Goal: Task Accomplishment & Management: Manage account settings

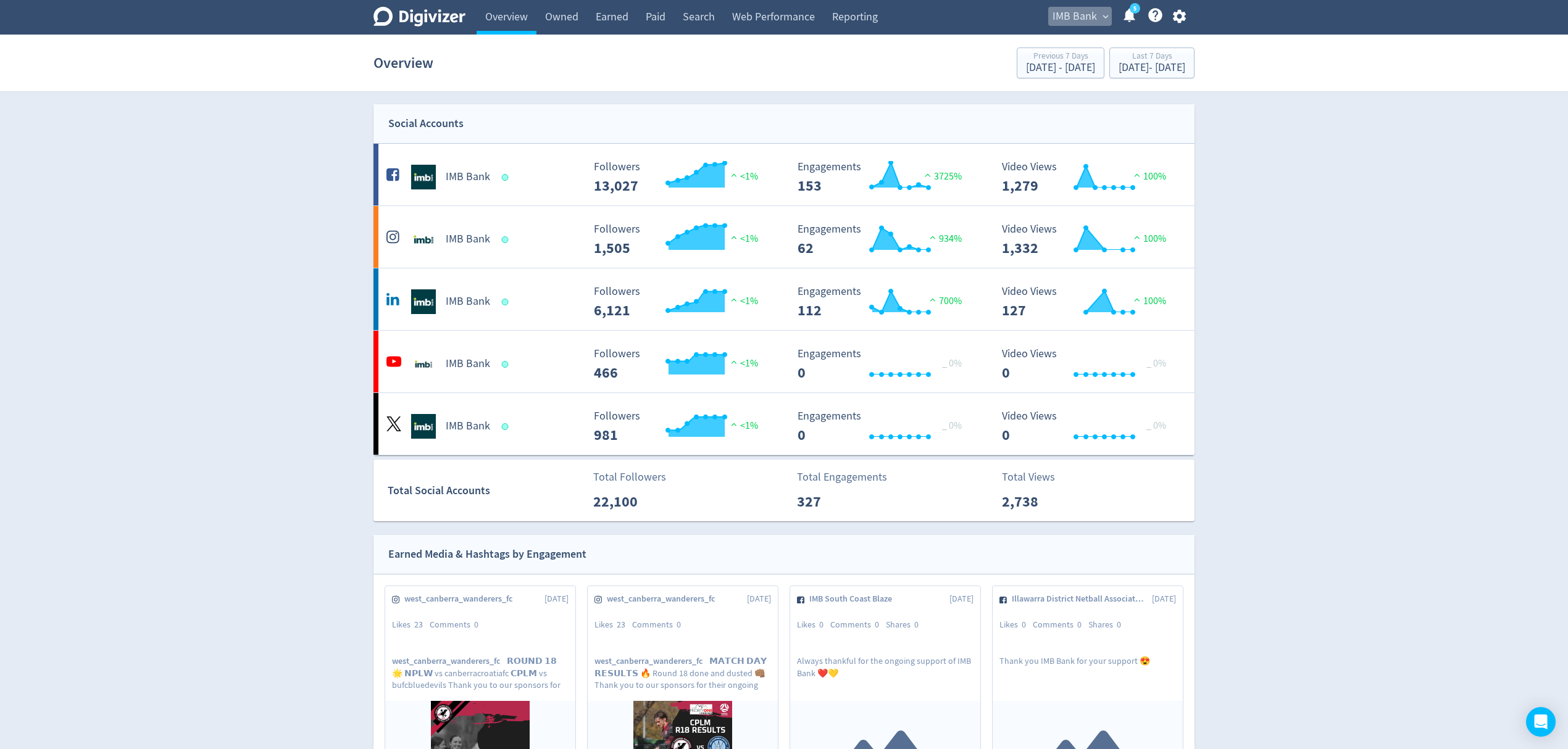
click at [1052, 21] on span "IMB Bank" at bounding box center [1074, 17] width 44 height 20
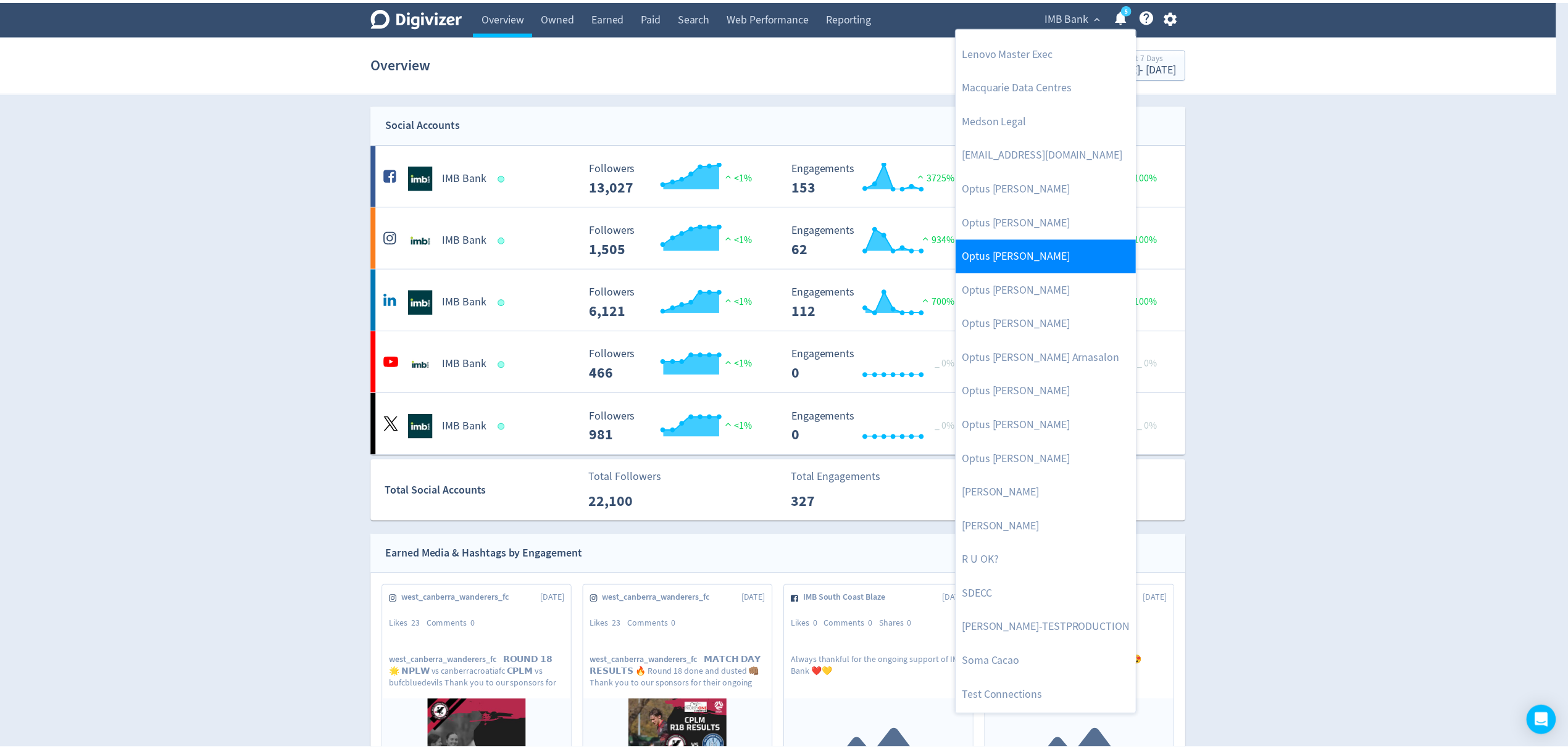
scroll to position [534, 0]
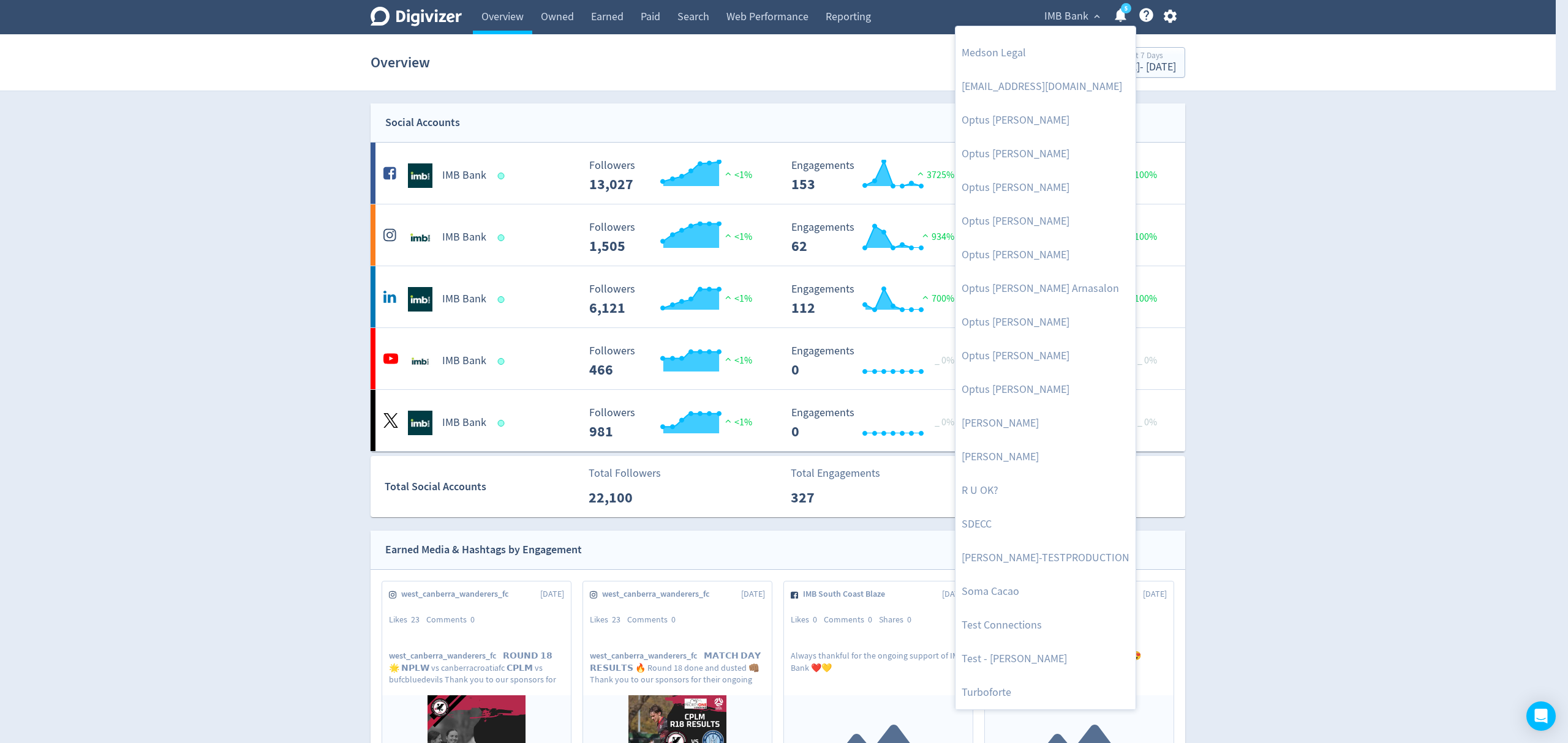
click at [1291, 138] on div at bounding box center [784, 372] width 1568 height 743
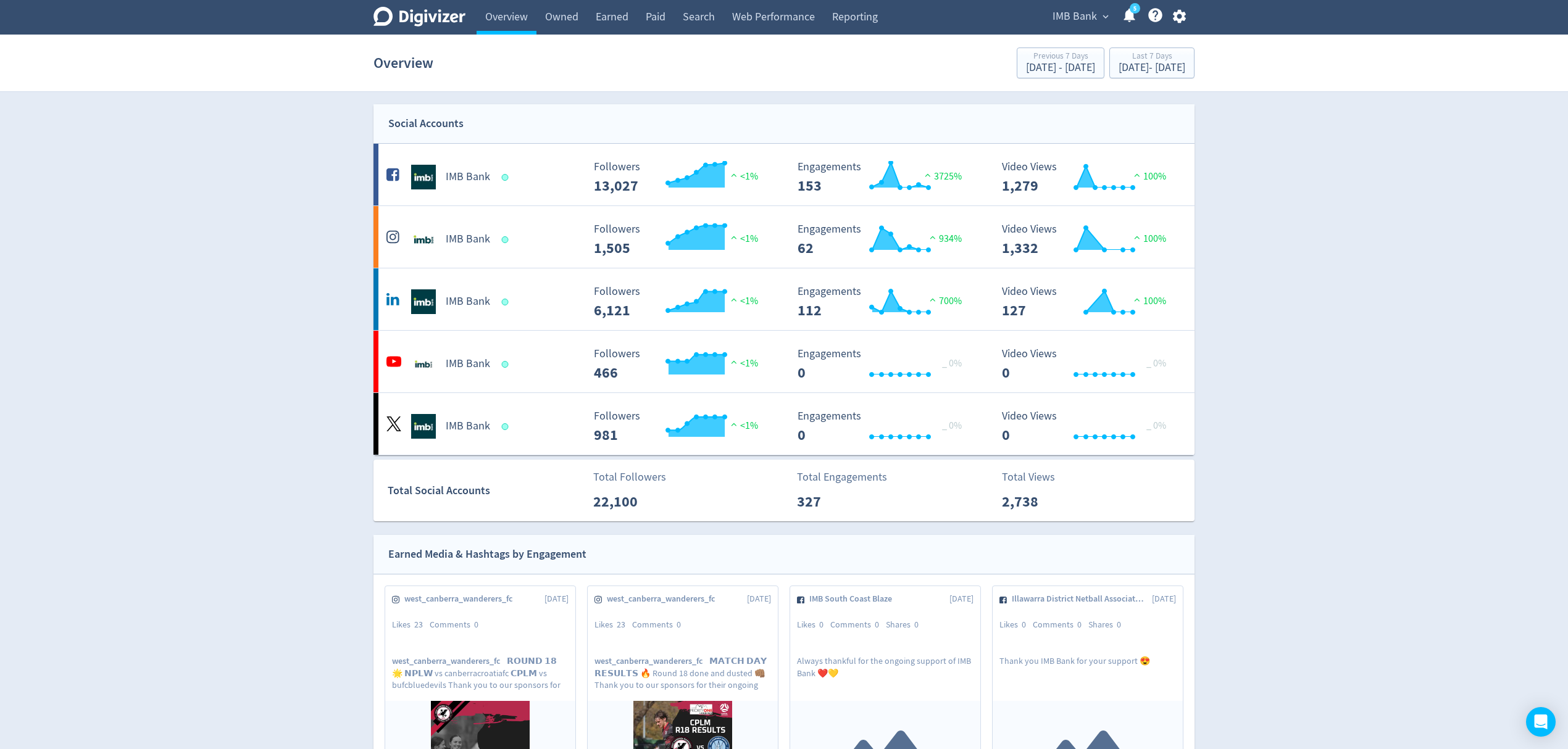
click at [1188, 20] on button "button" at bounding box center [1179, 16] width 31 height 17
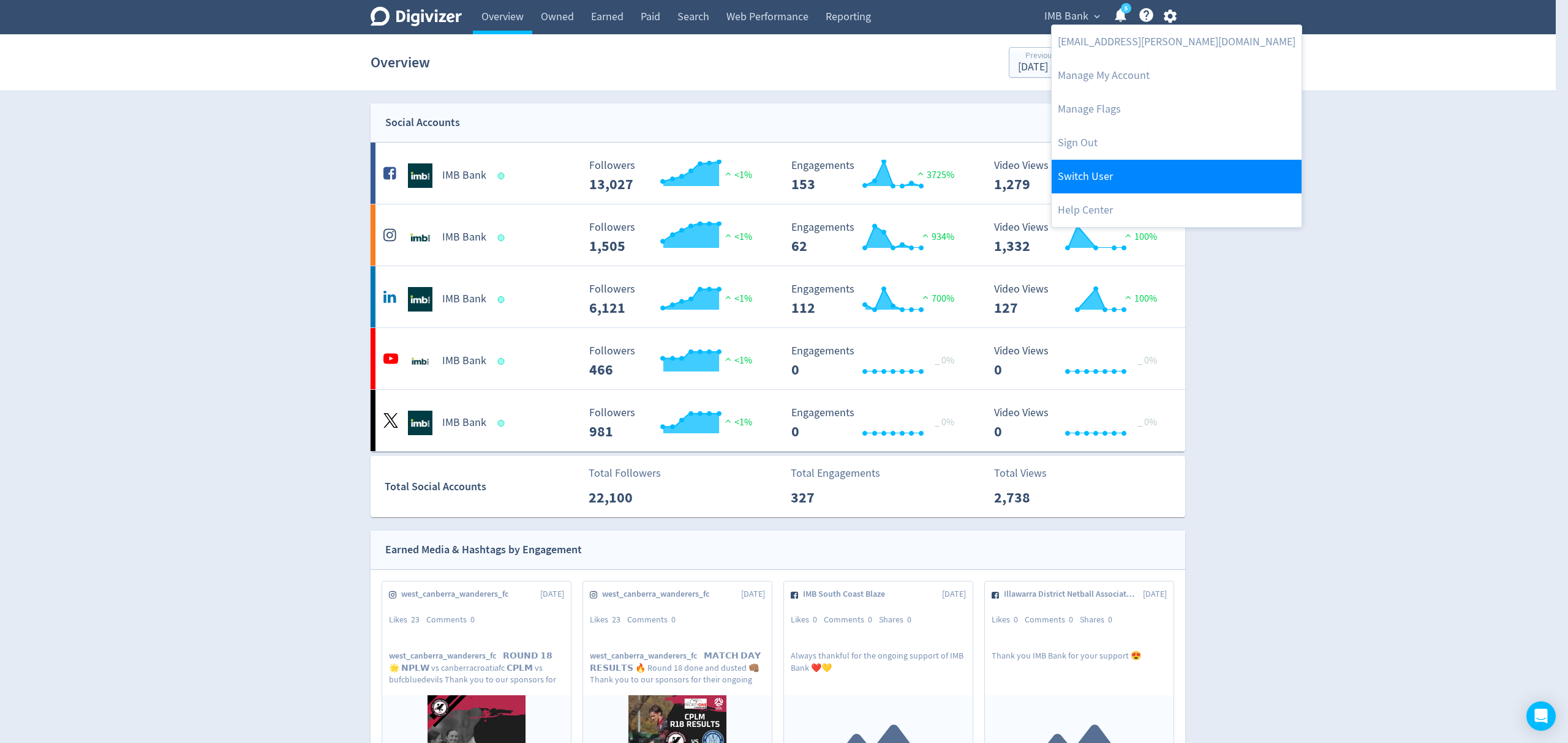
click at [1100, 184] on link "Switch User" at bounding box center [1177, 177] width 250 height 34
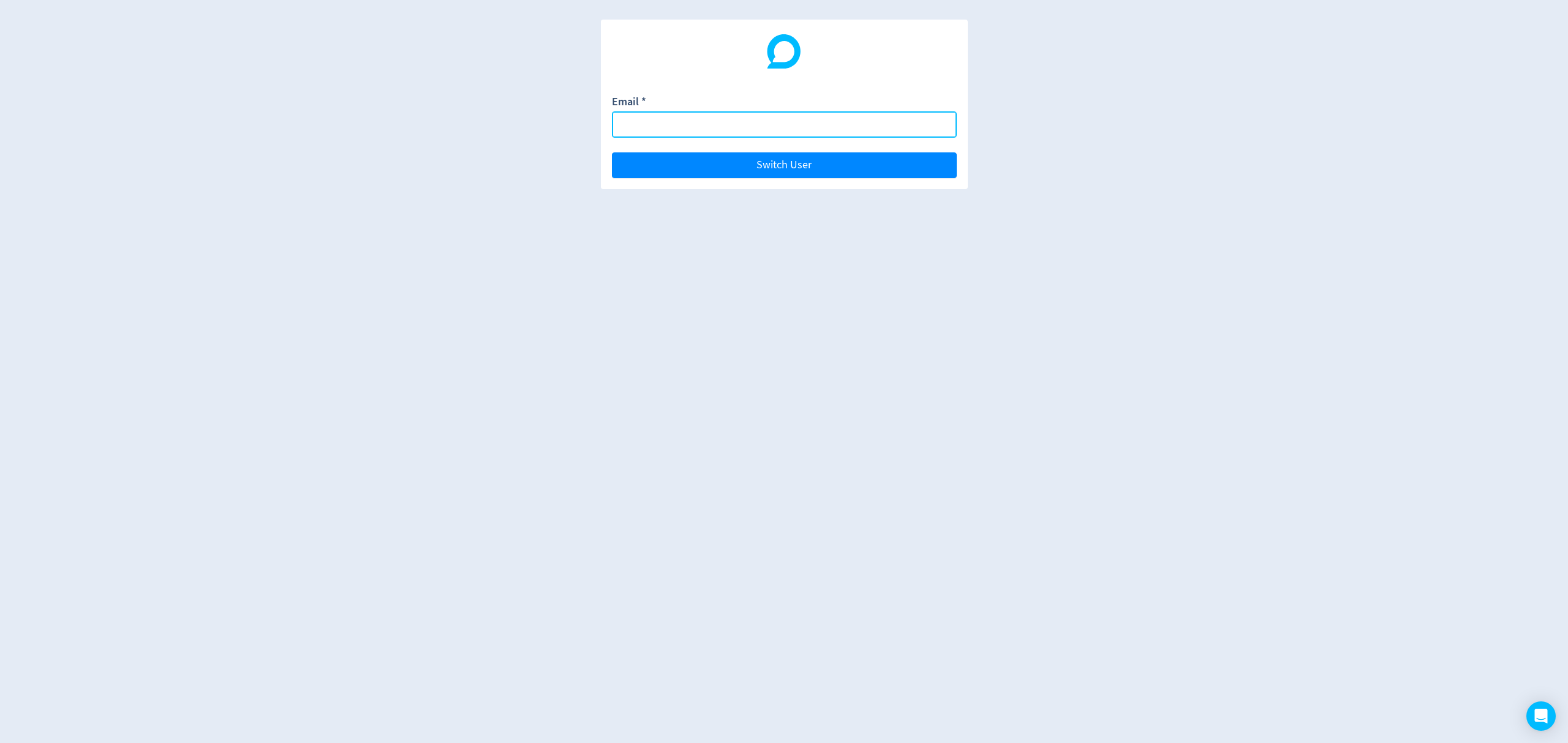
click at [639, 131] on input "Email *" at bounding box center [784, 125] width 344 height 27
type input "matt."
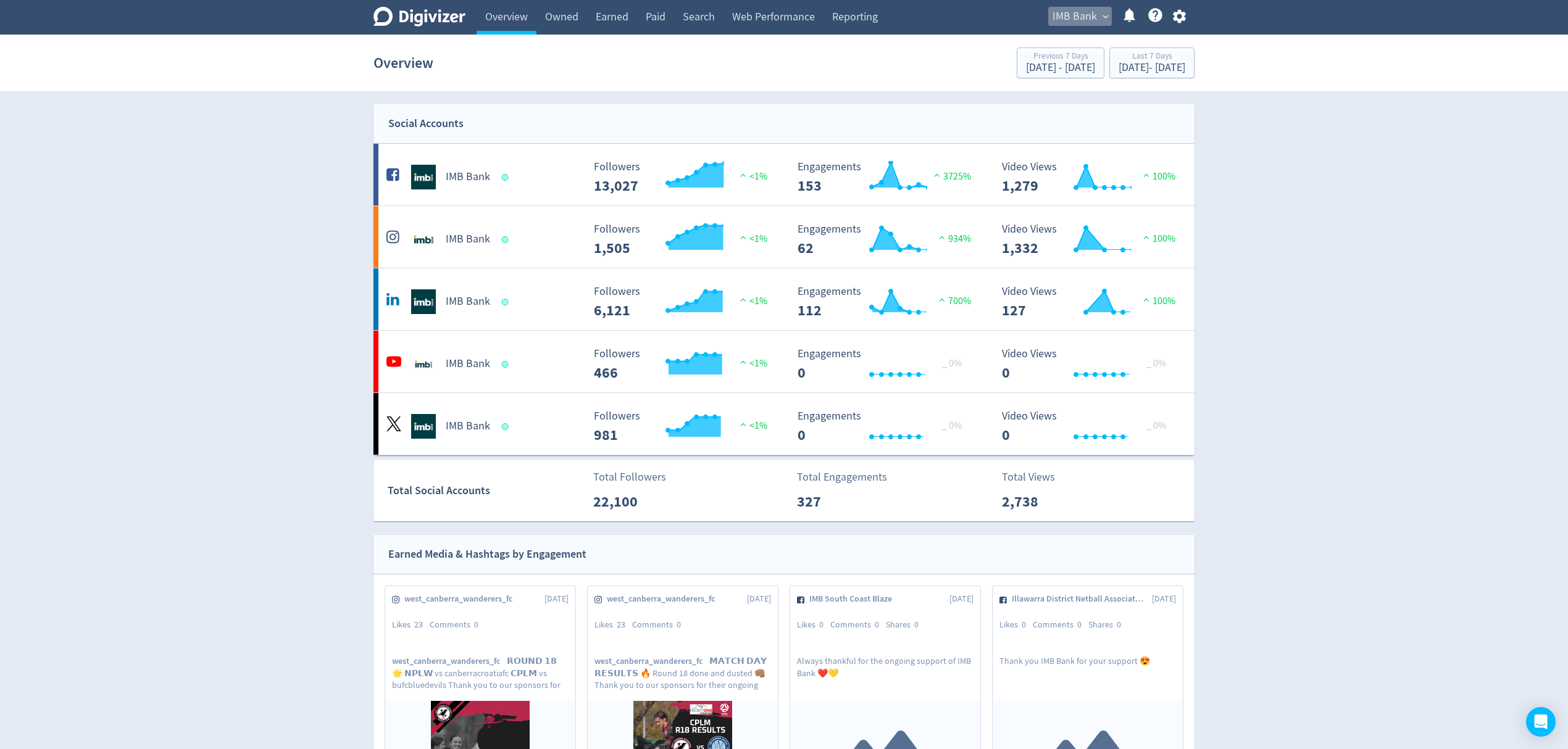
click at [1075, 10] on span "IMB Bank" at bounding box center [1074, 17] width 44 height 20
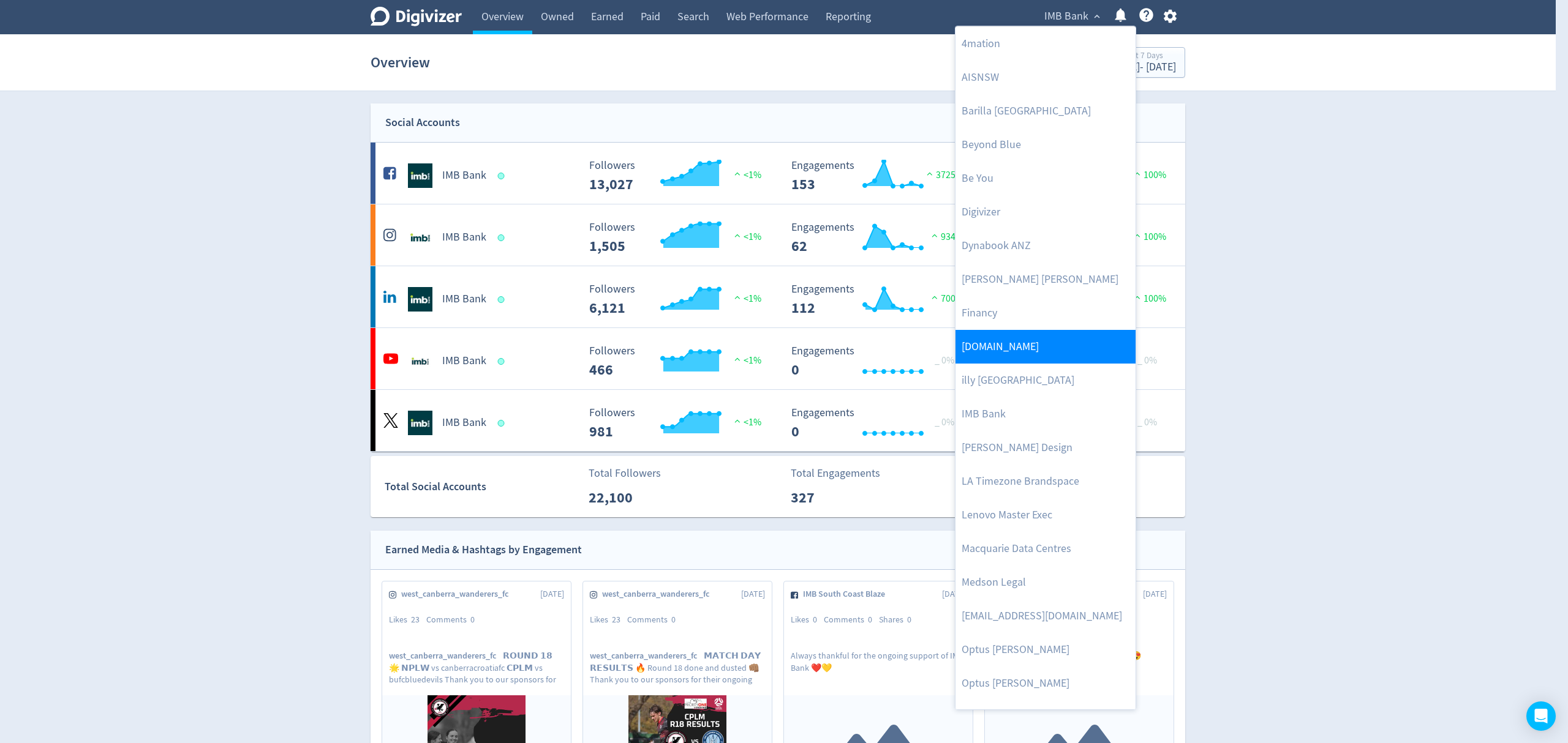
click at [1008, 356] on link "[DOMAIN_NAME]" at bounding box center [1045, 346] width 180 height 34
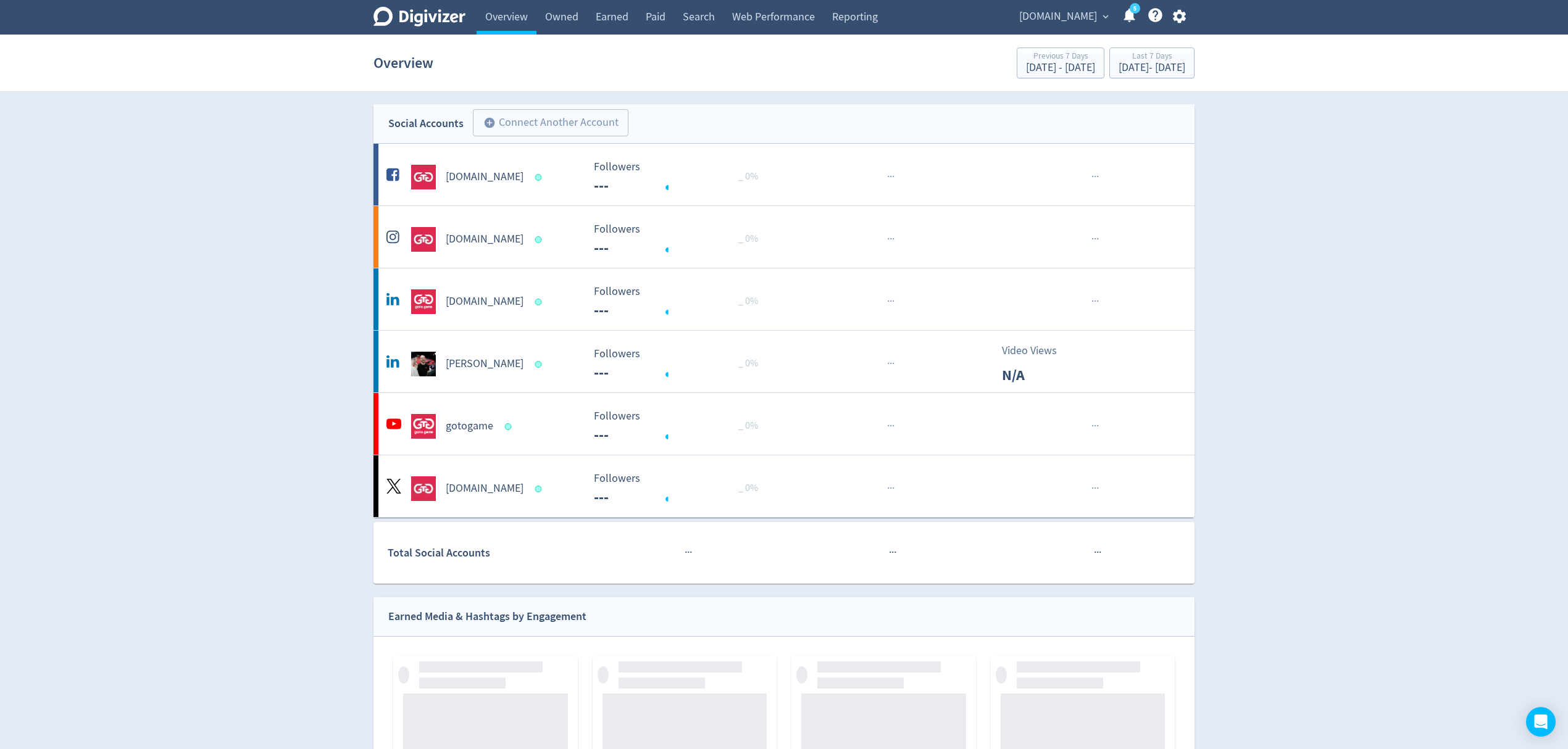
click at [1085, 23] on span "[DOMAIN_NAME]" at bounding box center [1058, 17] width 77 height 20
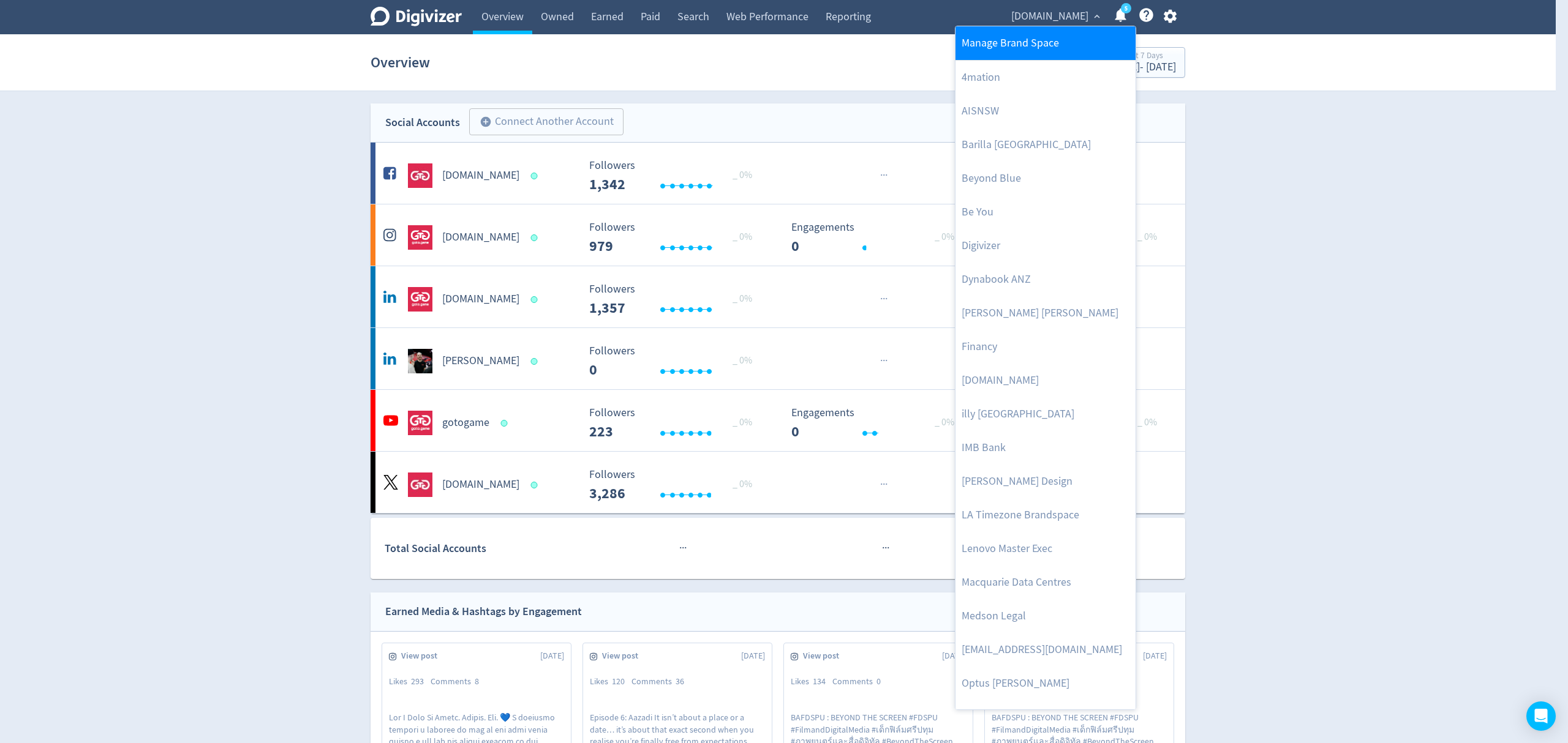
click at [996, 47] on link "Manage Brand Space" at bounding box center [1045, 43] width 180 height 34
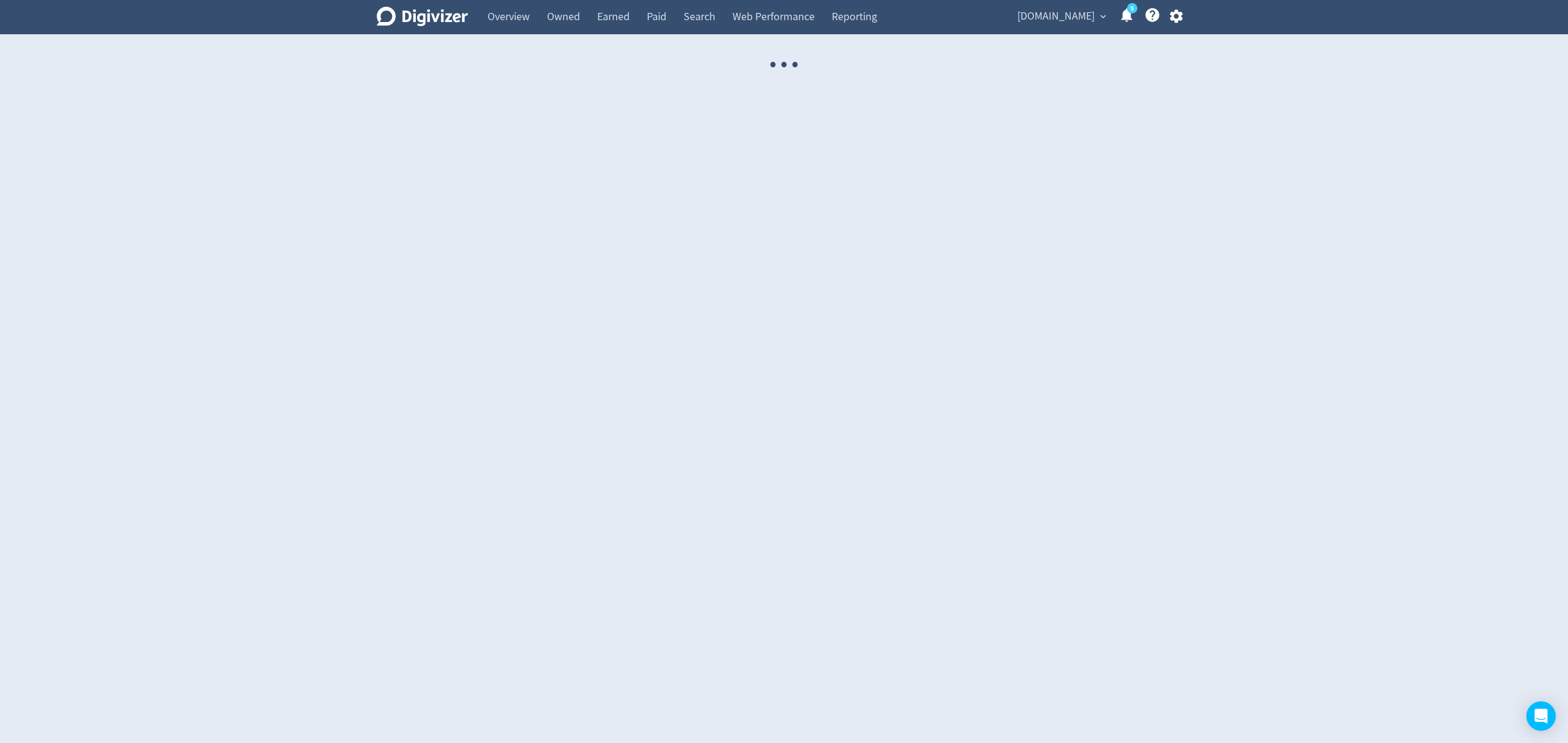
select select "USER"
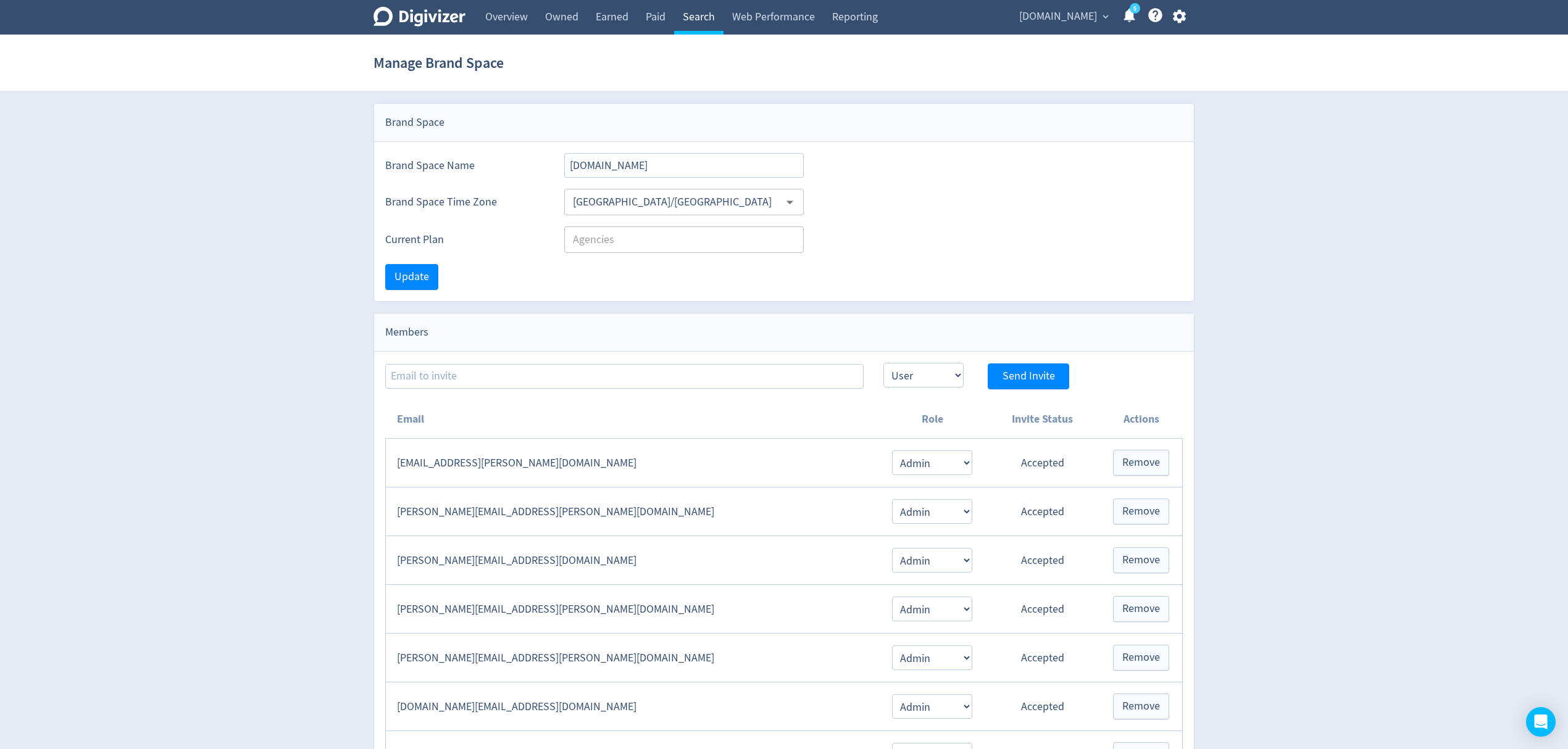
click at [707, 21] on link "Search" at bounding box center [699, 17] width 49 height 34
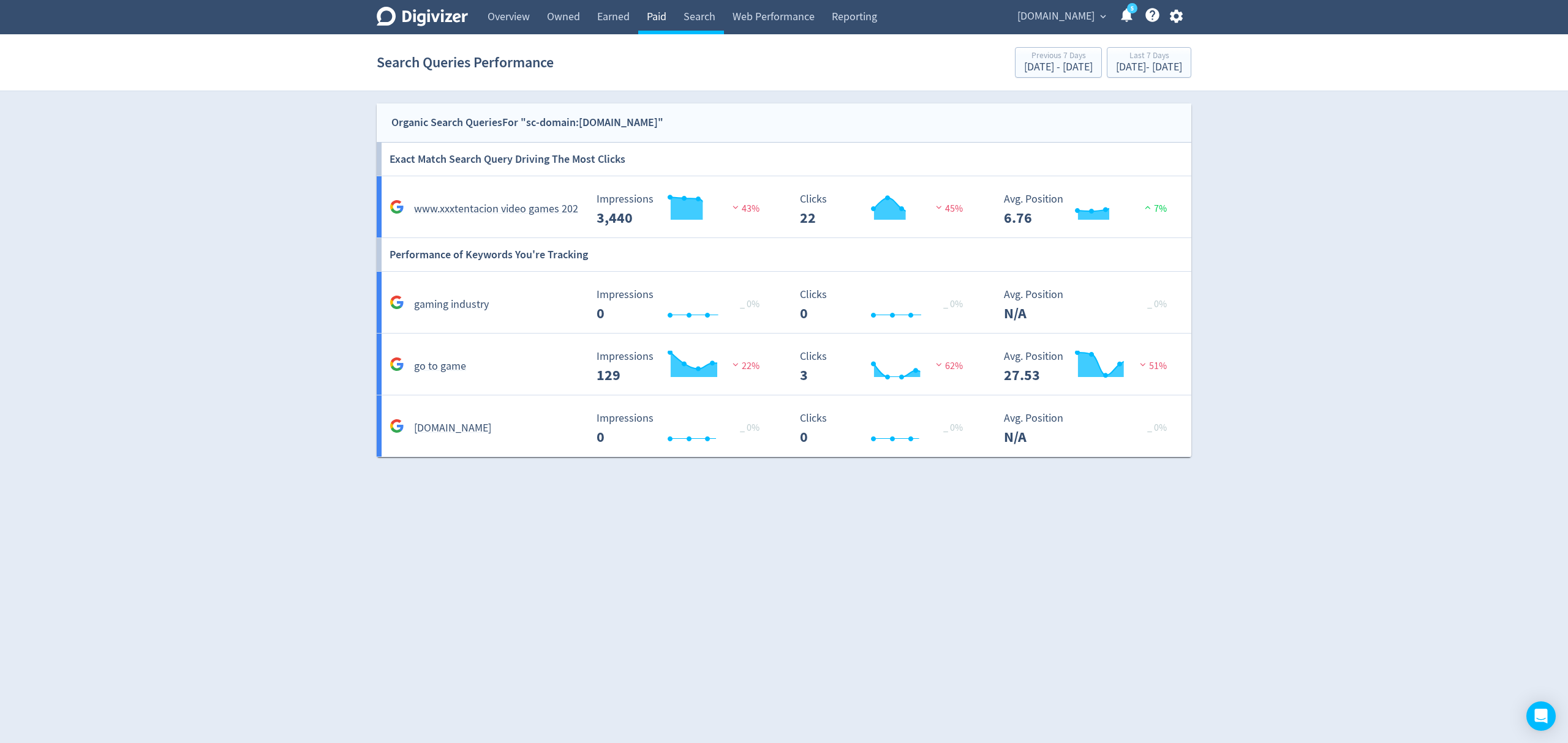
click at [660, 18] on link "Paid" at bounding box center [656, 17] width 37 height 34
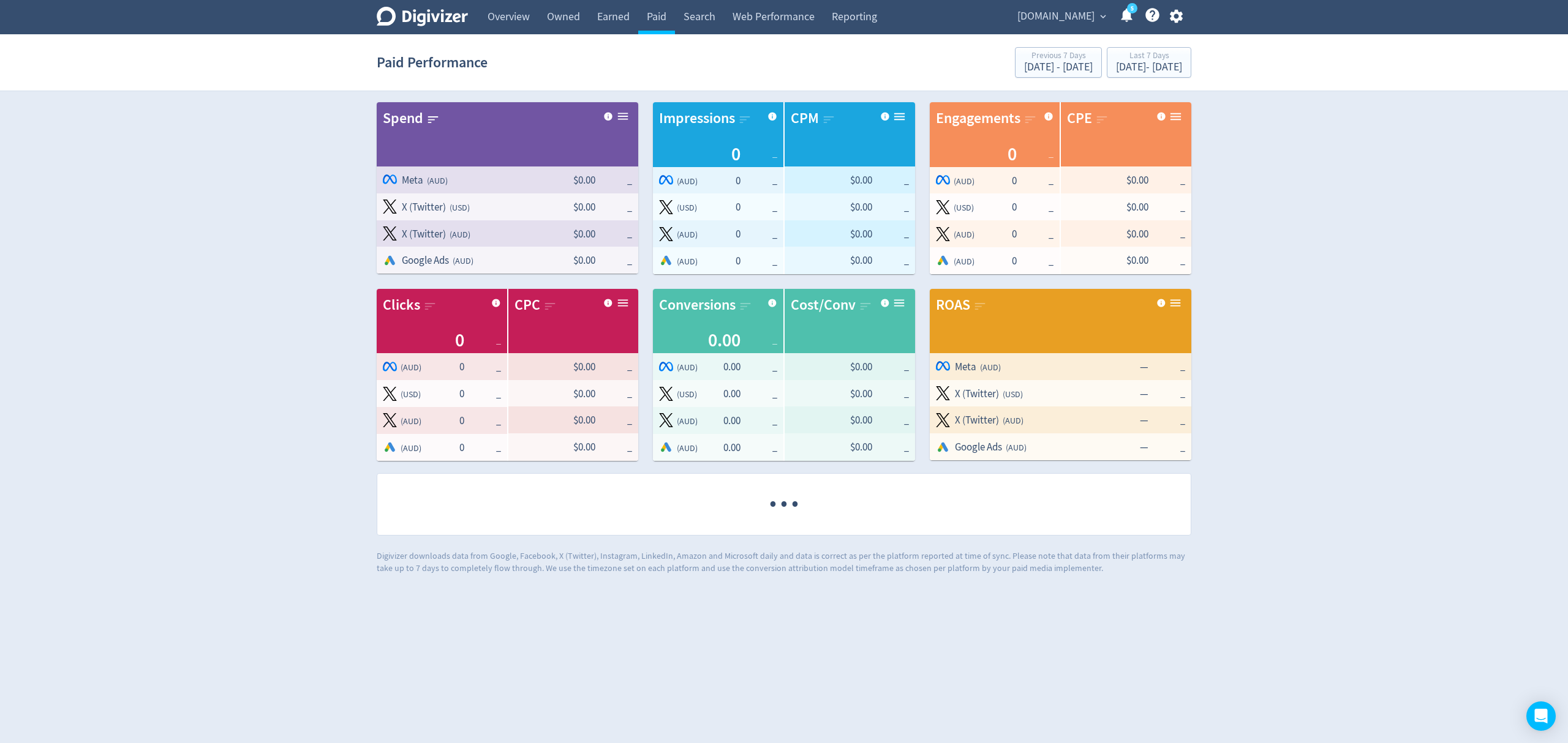
click at [1066, 17] on span "[DOMAIN_NAME]" at bounding box center [1056, 17] width 77 height 20
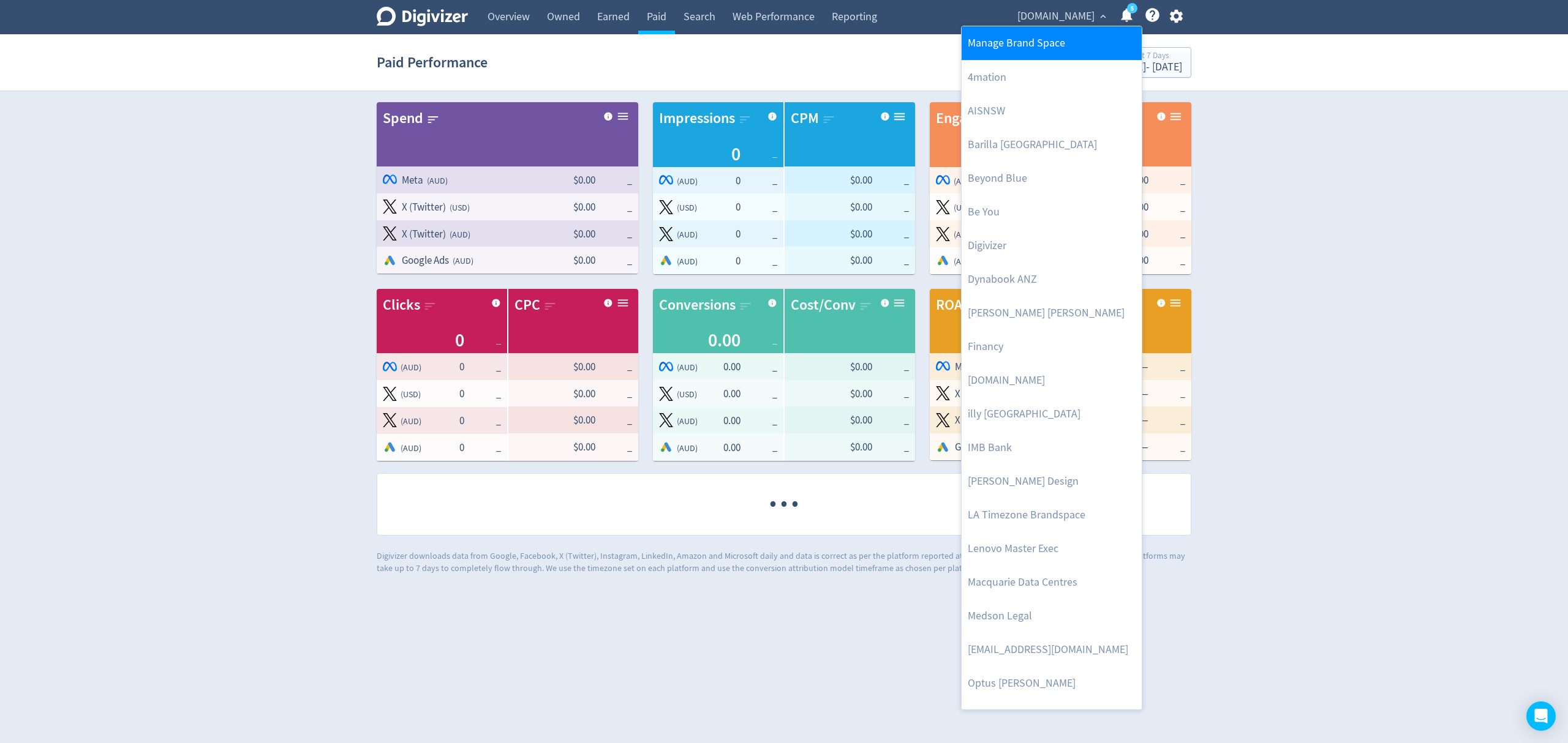
click at [1043, 47] on link "Manage Brand Space" at bounding box center [1052, 43] width 180 height 34
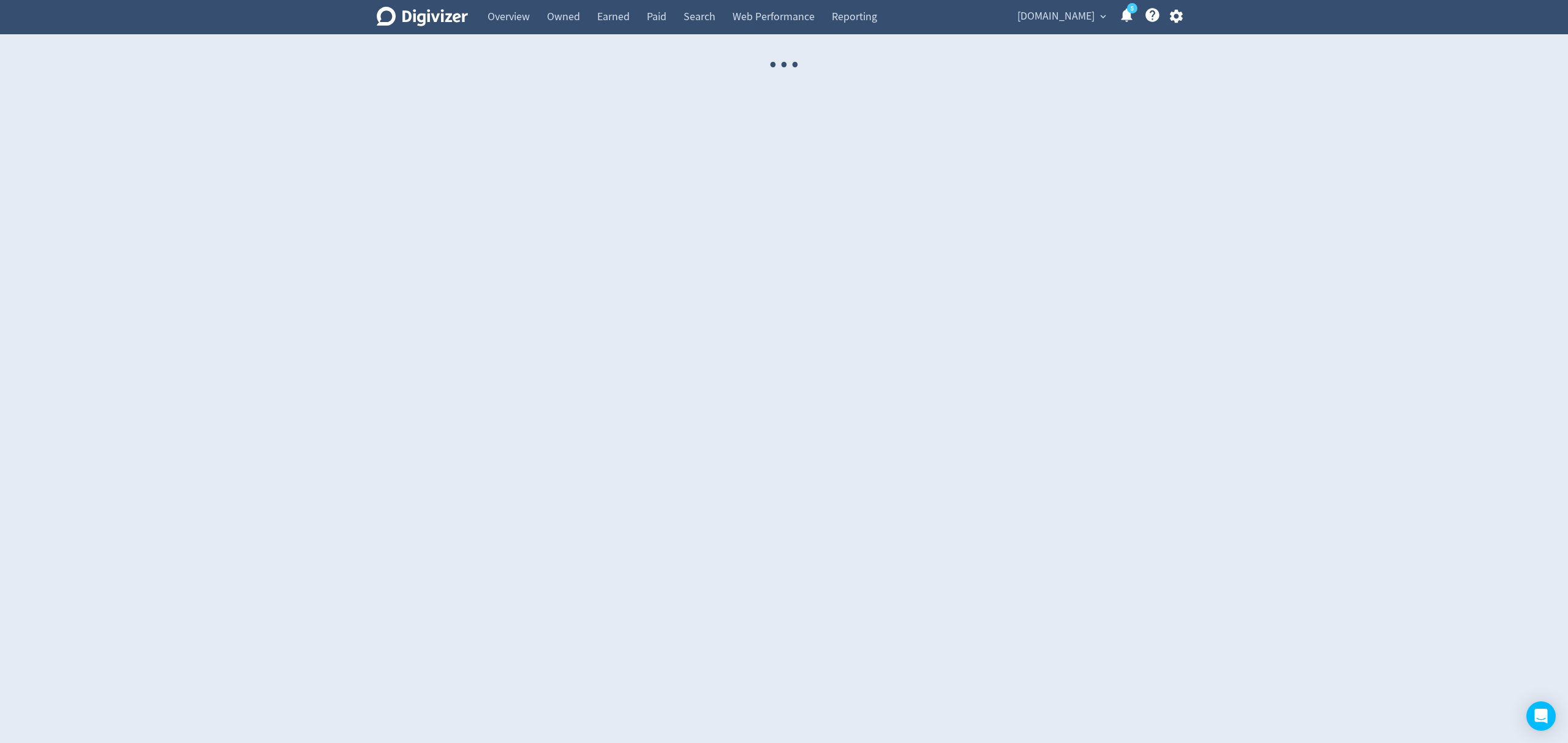
select select "USER"
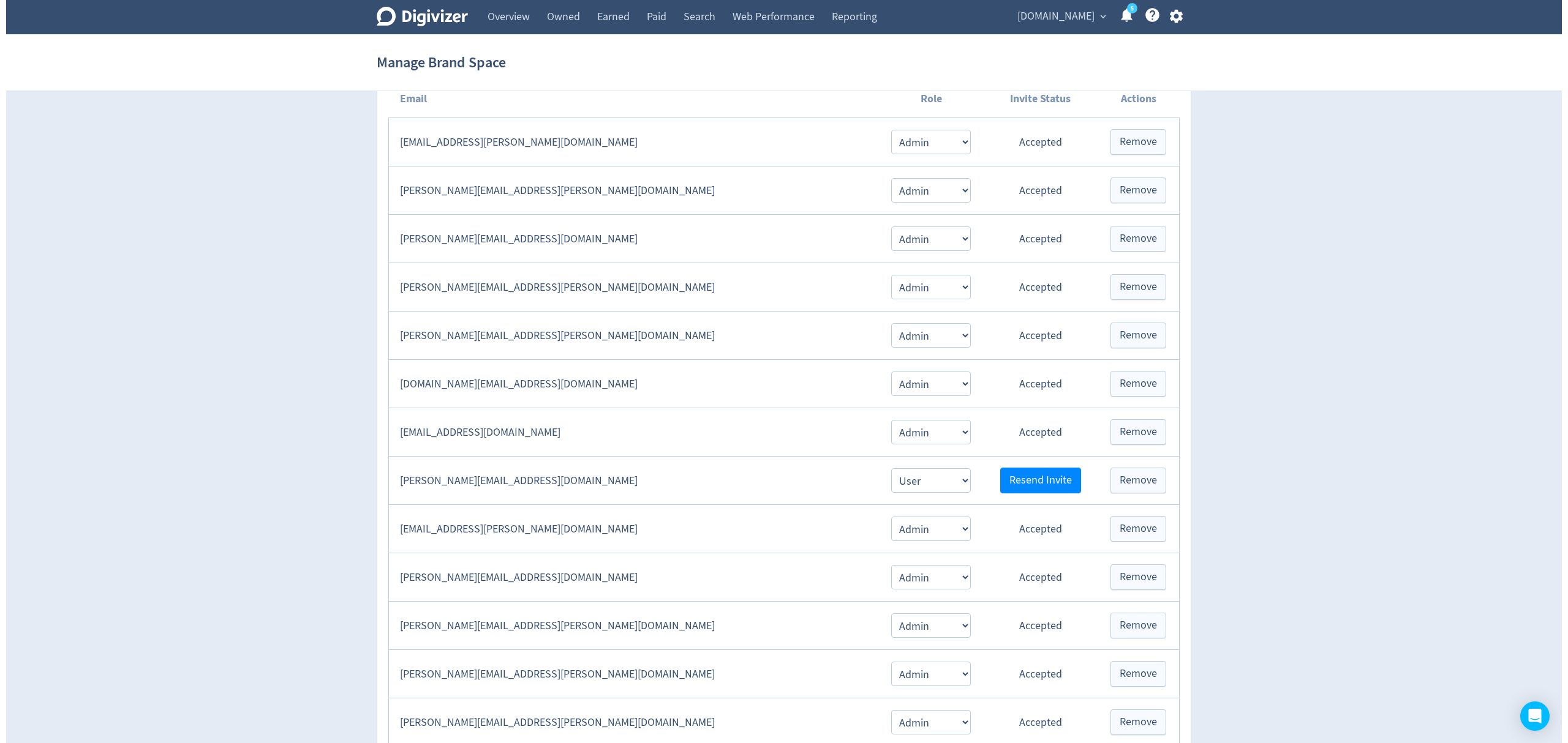
scroll to position [326, 0]
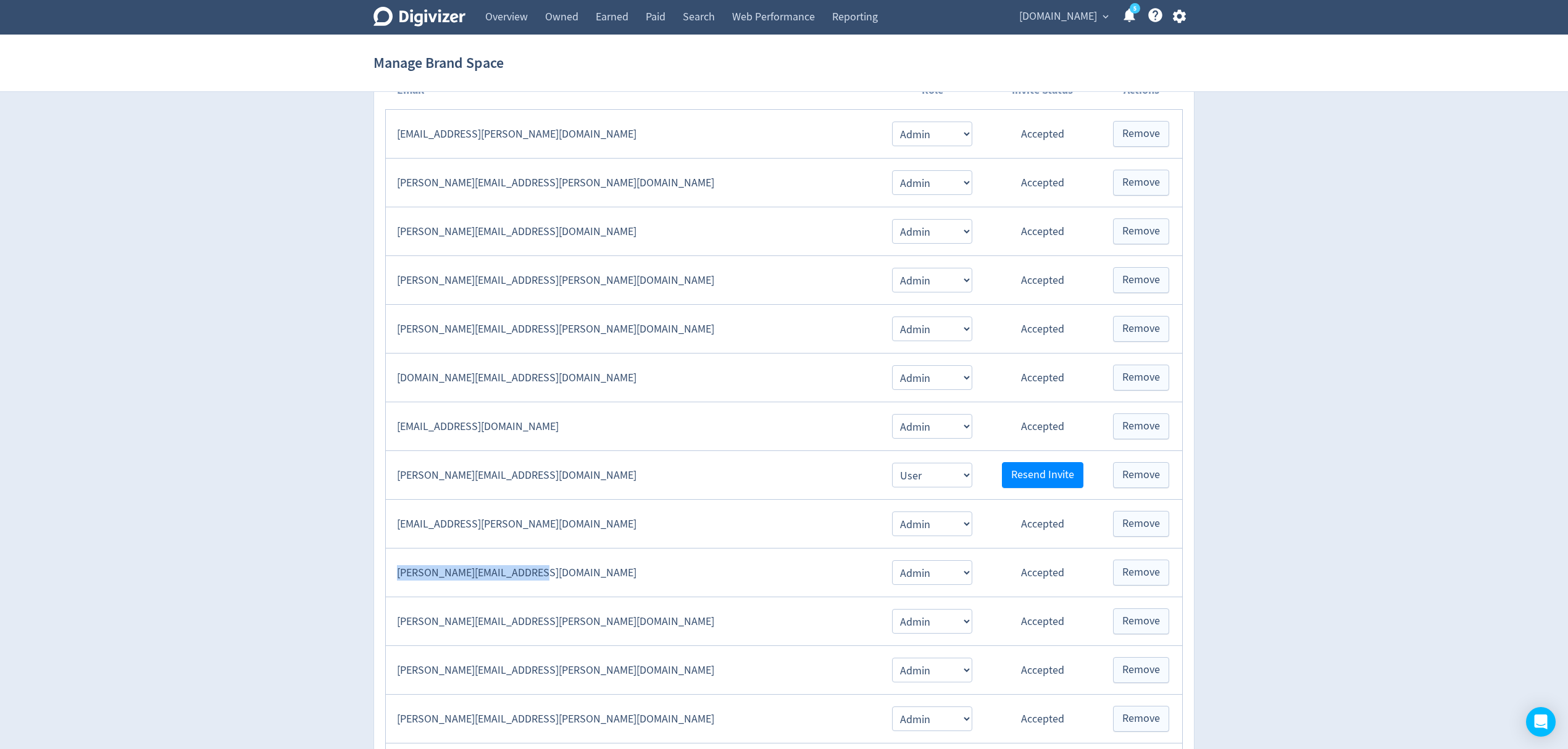
drag, startPoint x: 542, startPoint y: 582, endPoint x: 399, endPoint y: 576, distance: 143.1
click at [399, 576] on td "[PERSON_NAME][EMAIL_ADDRESS][DOMAIN_NAME]" at bounding box center [633, 572] width 494 height 49
copy td "[PERSON_NAME][EMAIL_ADDRESS][DOMAIN_NAME]"
click at [1184, 11] on icon "button" at bounding box center [1180, 16] width 17 height 17
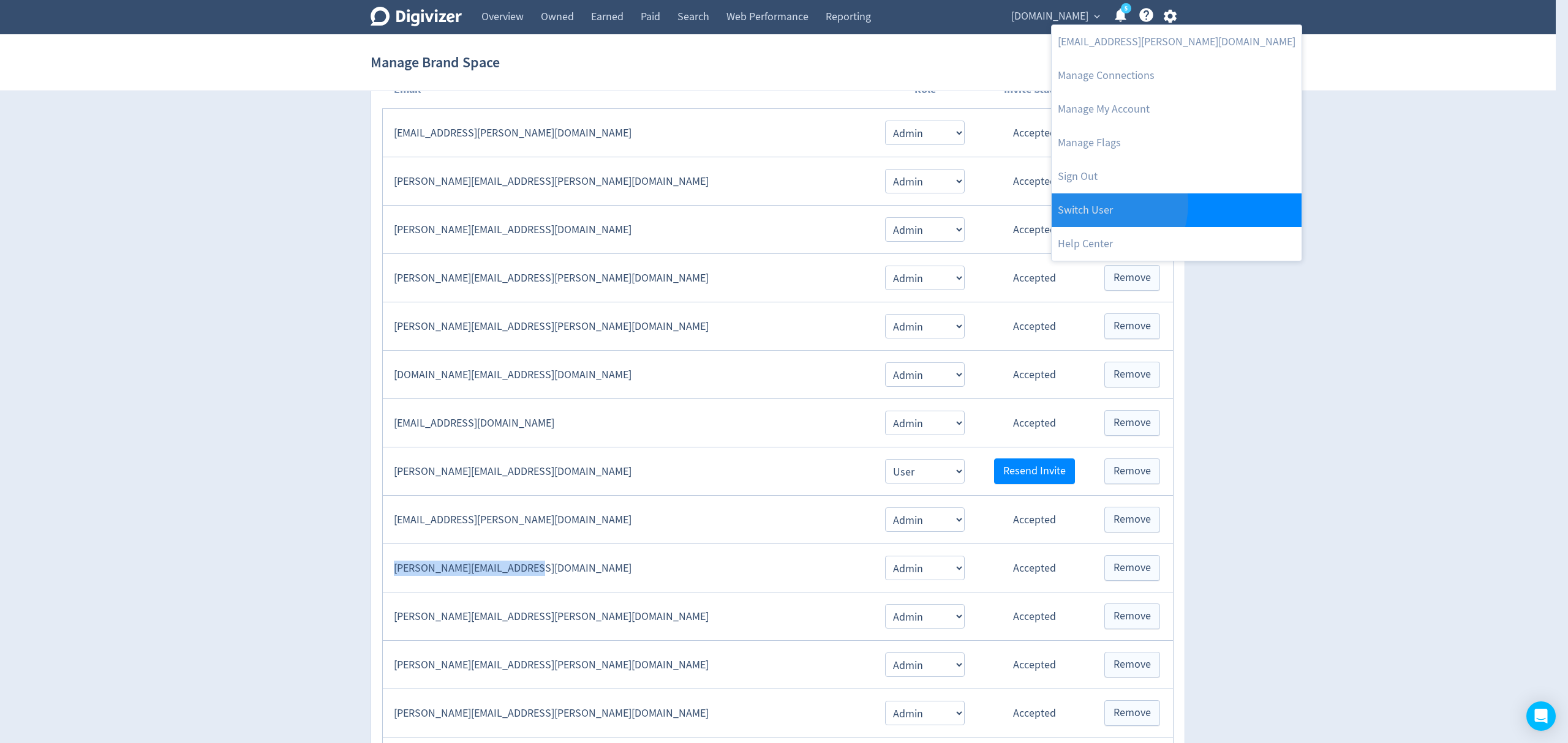
click at [1101, 204] on link "Switch User" at bounding box center [1177, 210] width 250 height 34
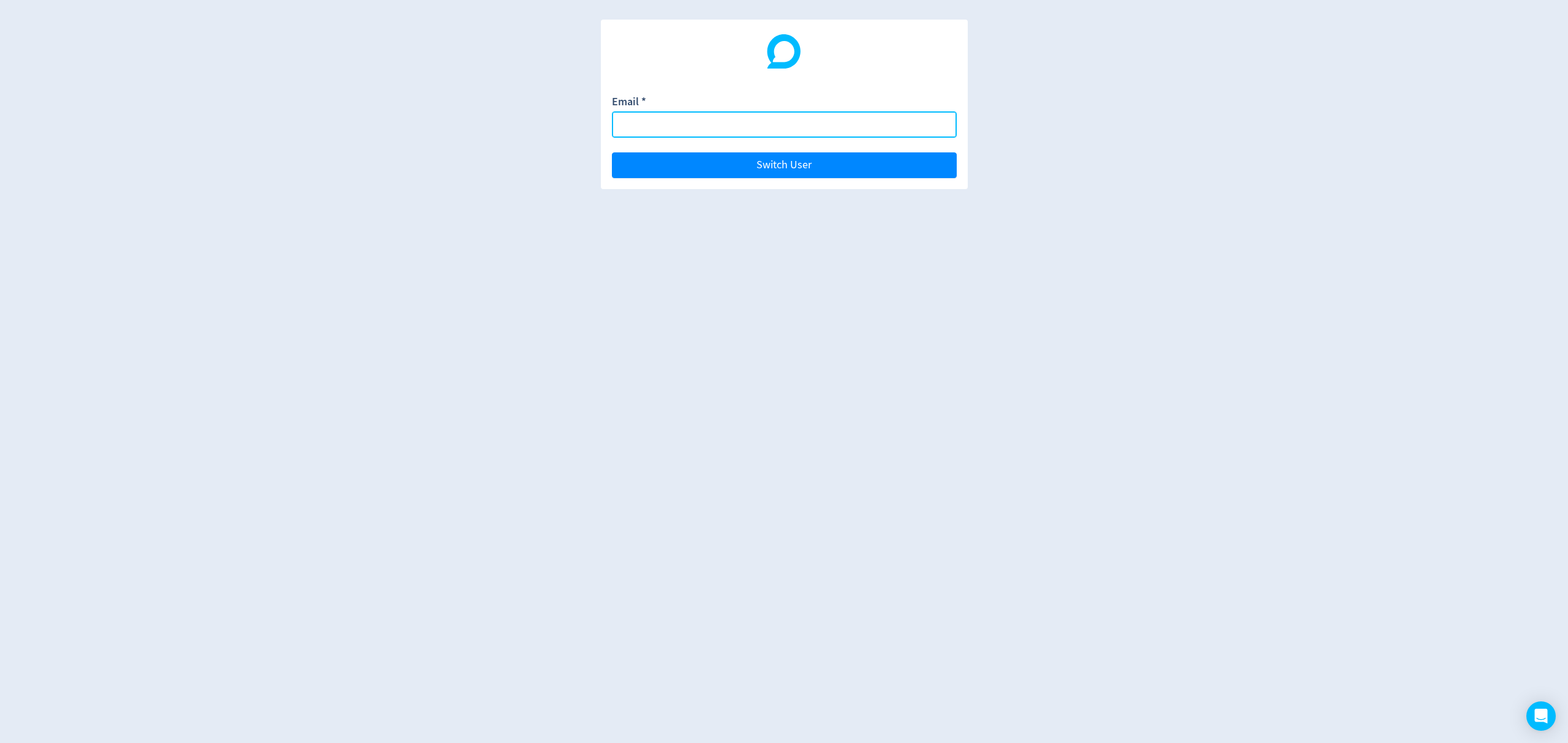
click at [687, 123] on input "Email *" at bounding box center [784, 125] width 344 height 27
paste input "[PERSON_NAME][EMAIL_ADDRESS][DOMAIN_NAME]"
type input "[PERSON_NAME][EMAIL_ADDRESS][DOMAIN_NAME]"
click at [612, 152] on button "Switch User" at bounding box center [784, 165] width 344 height 26
